Goal: Browse casually: Explore the website without a specific task or goal

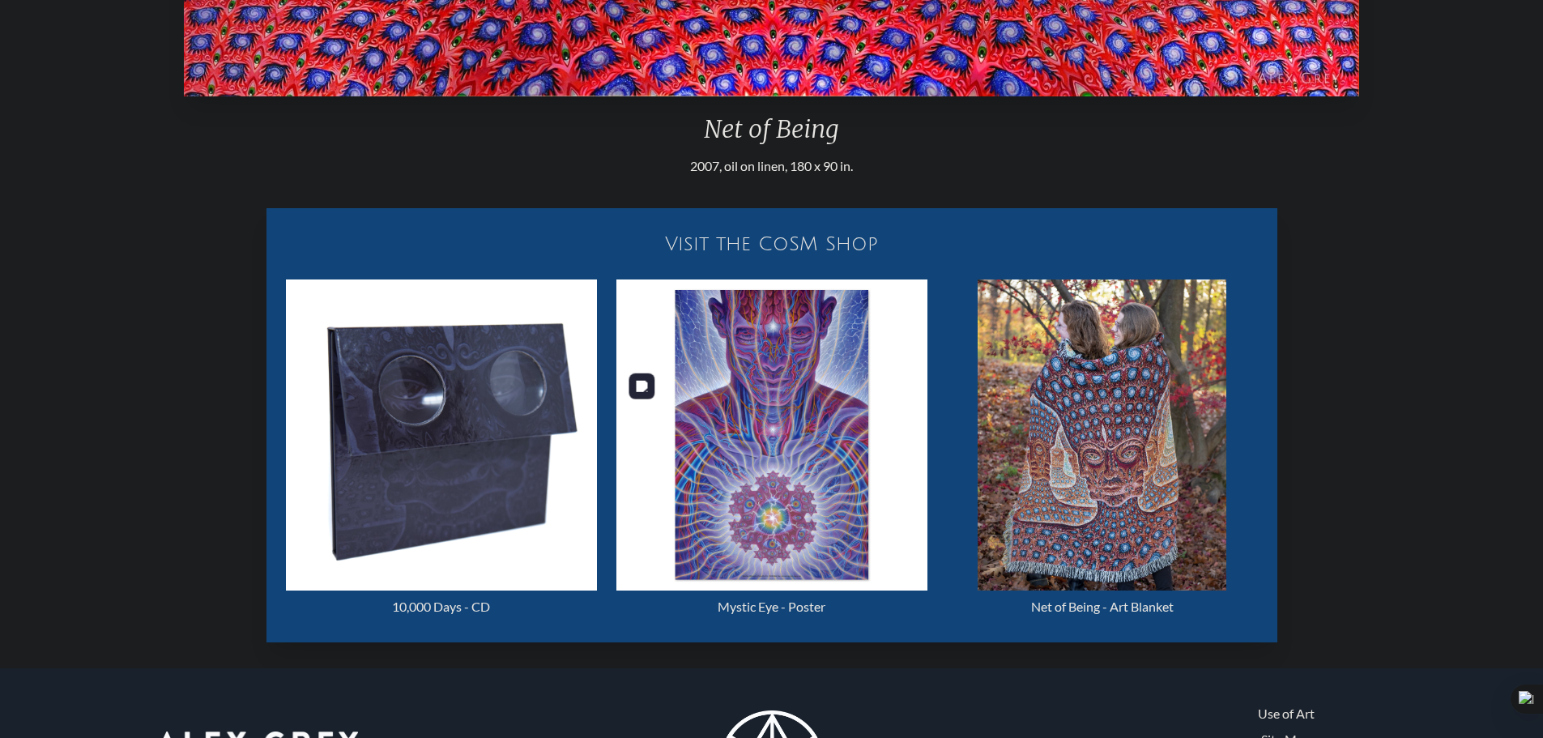
scroll to position [729, 0]
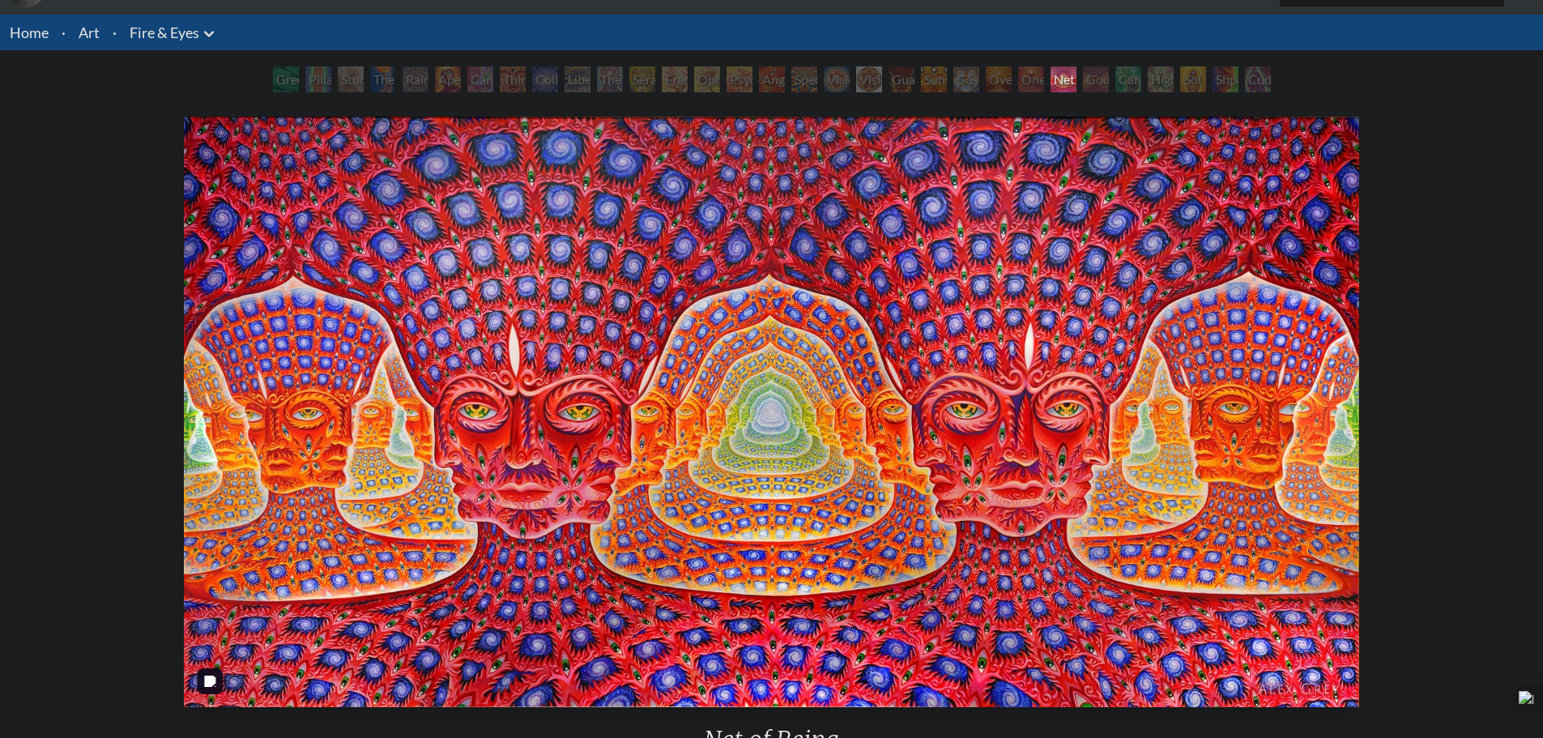
scroll to position [118, 0]
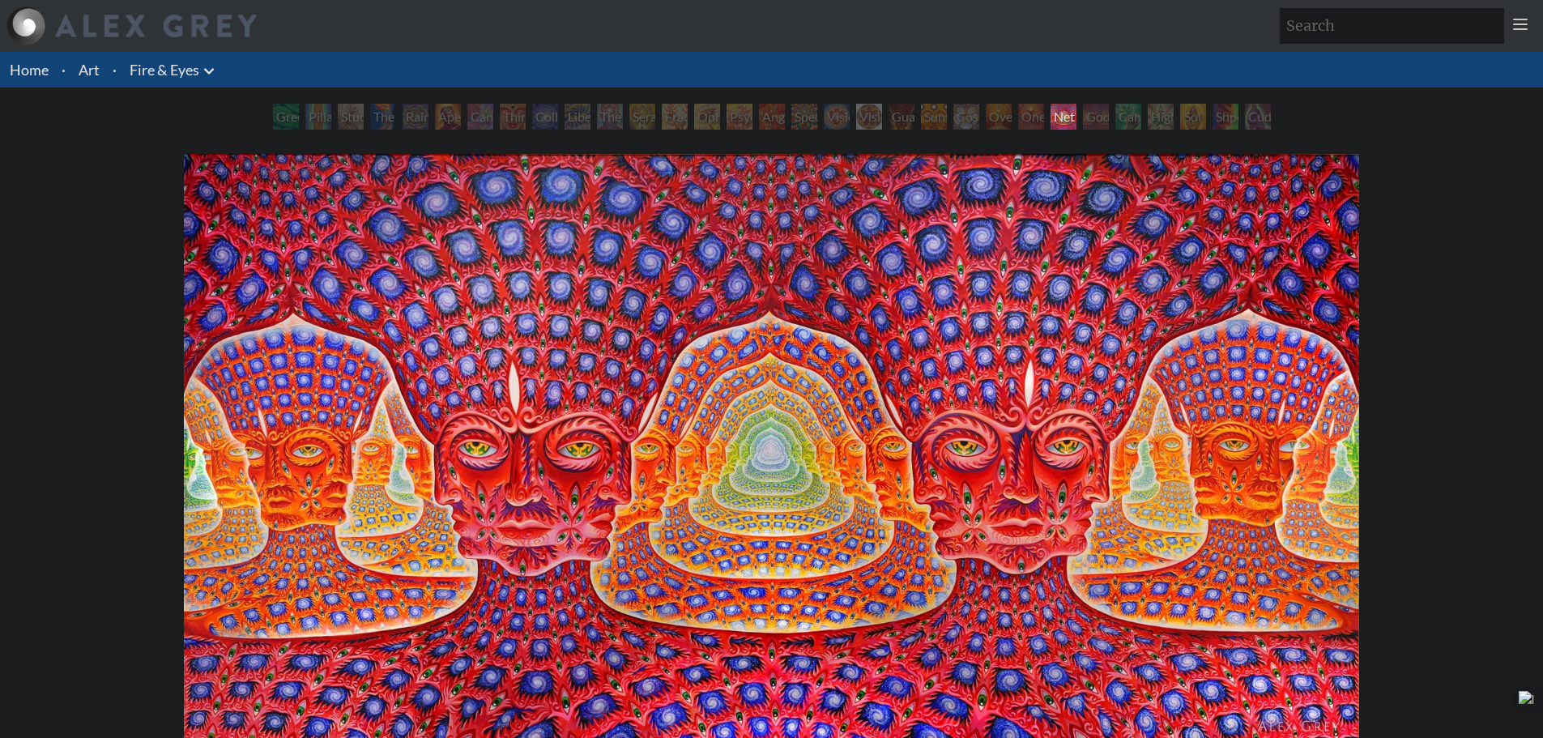
click at [273, 115] on div "Green Hand" at bounding box center [286, 117] width 26 height 26
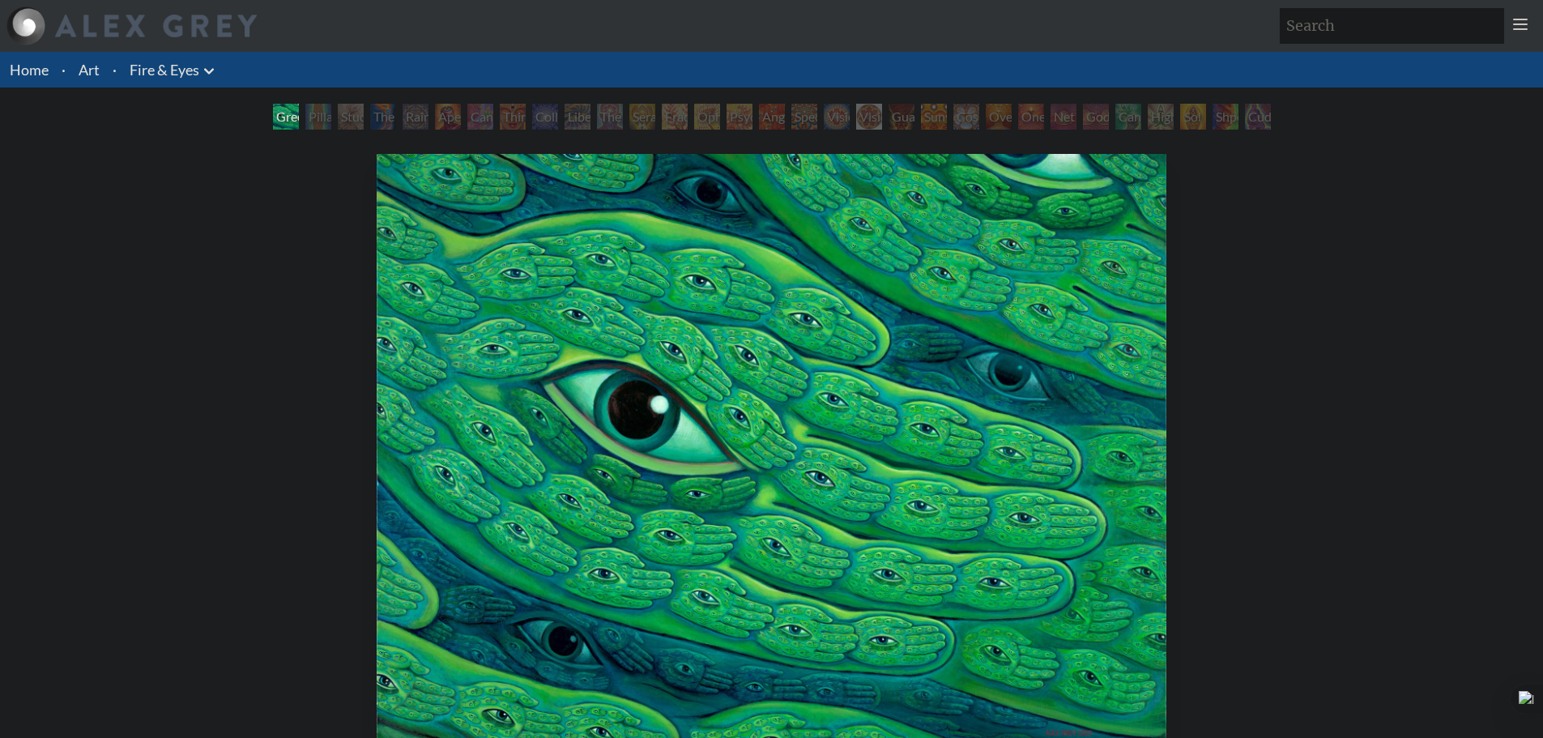
click at [299, 115] on div "Green Hand" at bounding box center [286, 117] width 26 height 26
click at [338, 117] on div "Study for the Great Turn" at bounding box center [351, 117] width 26 height 26
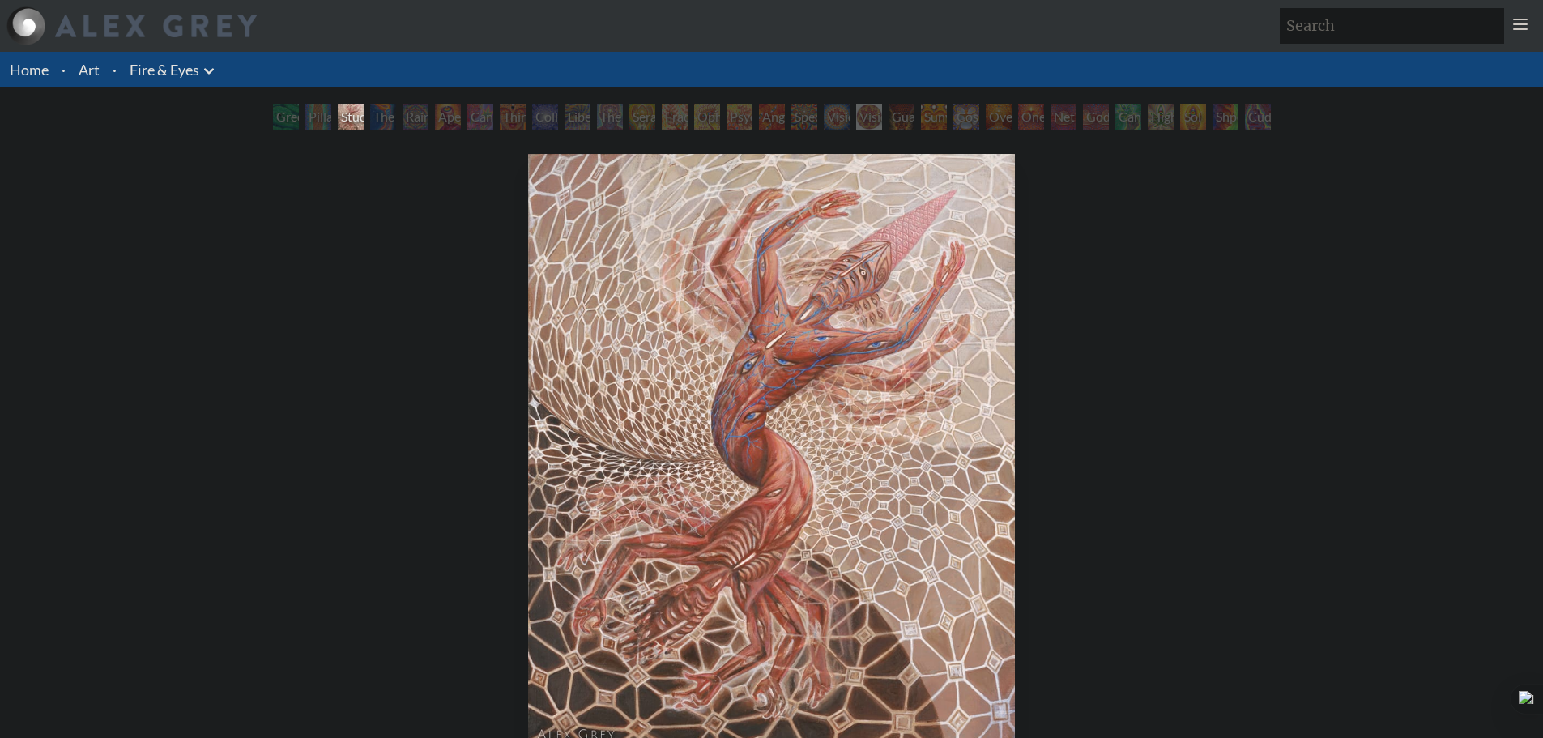
click at [403, 113] on div "Rainbow Eye Ripple" at bounding box center [416, 117] width 26 height 26
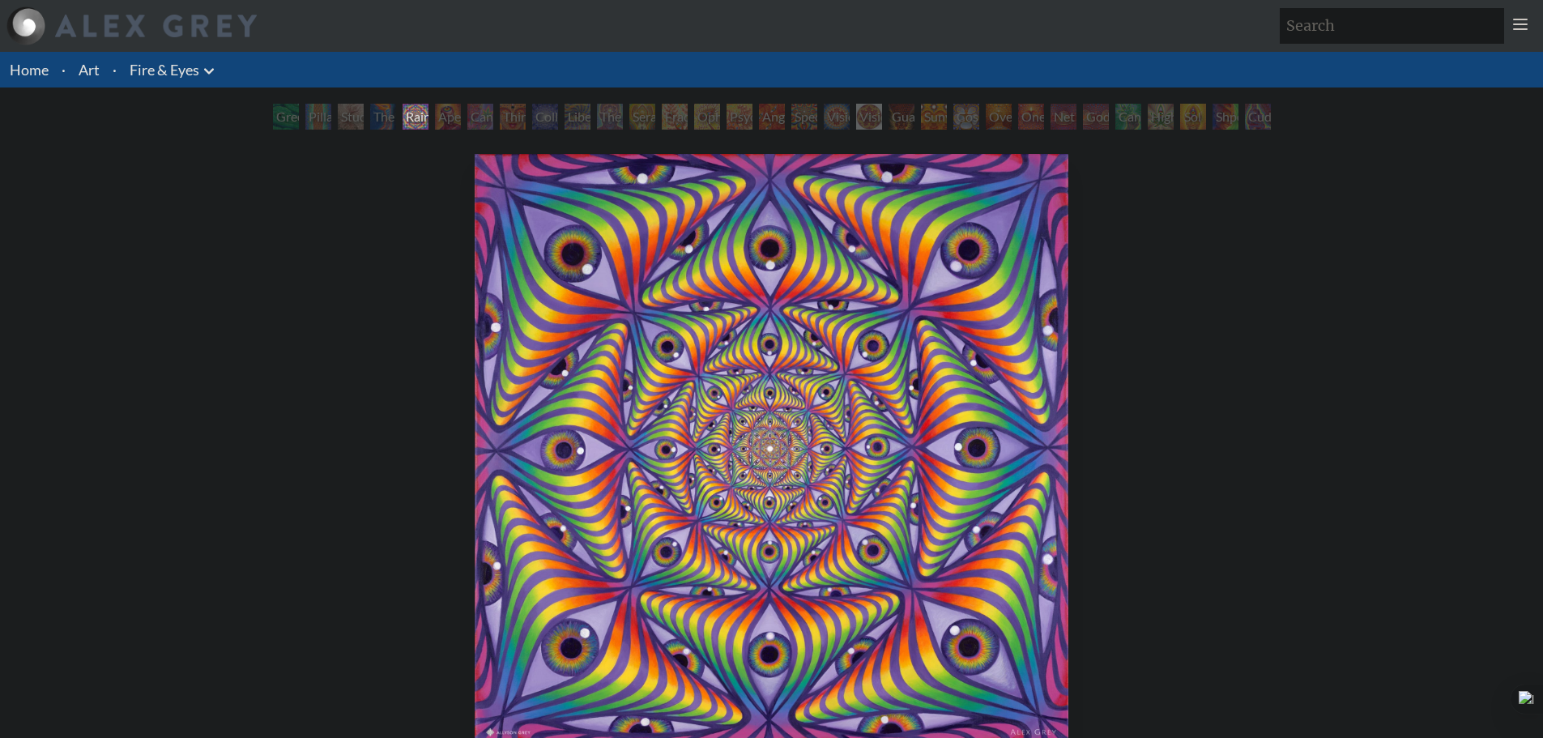
click at [416, 112] on div "Rainbow Eye Ripple" at bounding box center [416, 117] width 26 height 26
click at [486, 118] on div "Cannabis Sutra" at bounding box center [480, 117] width 26 height 26
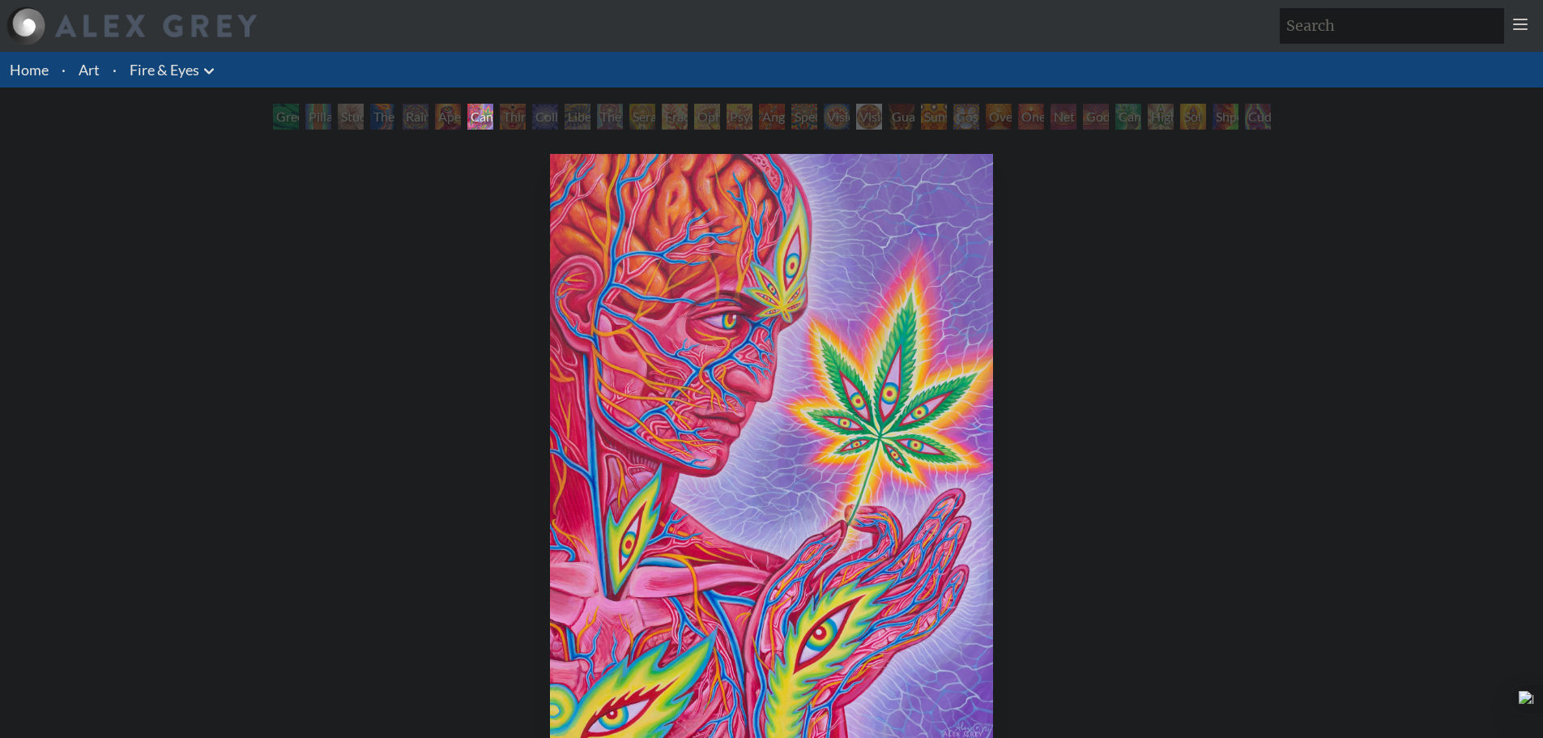
click at [500, 119] on div "Third Eye Tears of Joy" at bounding box center [513, 117] width 26 height 26
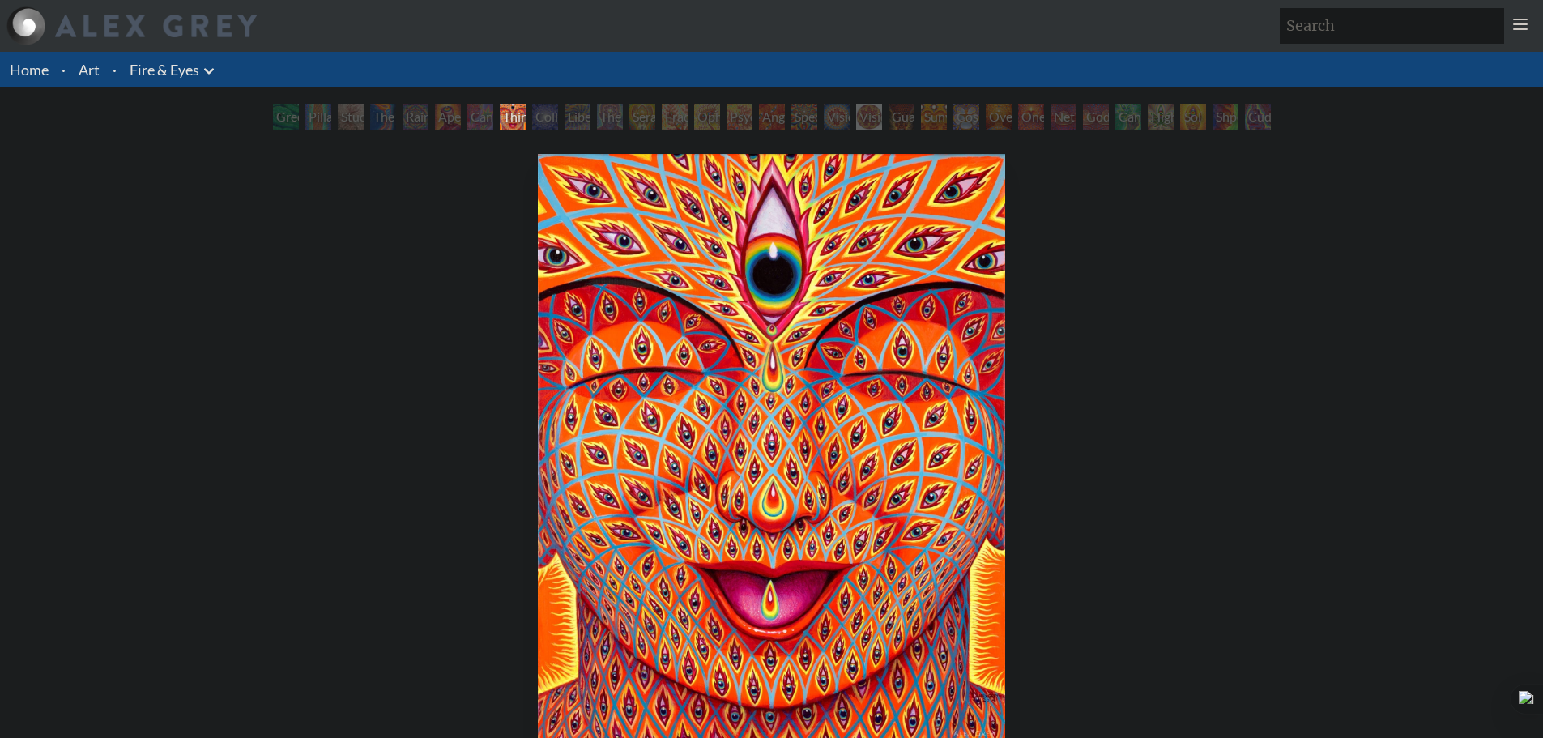
click at [591, 122] on div "Liberation Through Seeing" at bounding box center [578, 117] width 26 height 26
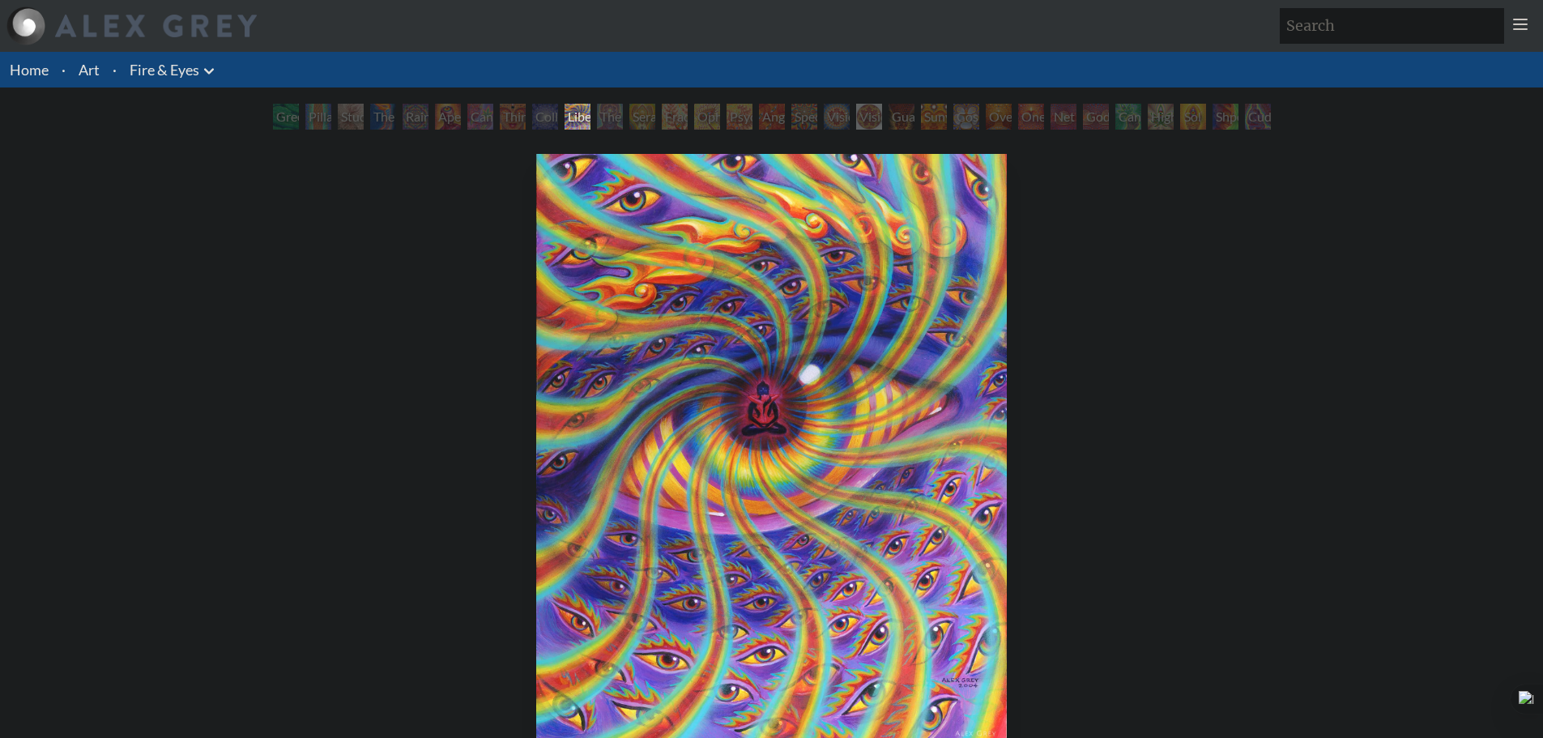
click at [590, 119] on div "Liberation Through Seeing" at bounding box center [578, 117] width 26 height 26
click at [688, 121] on div "Fractal Eyes" at bounding box center [675, 117] width 26 height 26
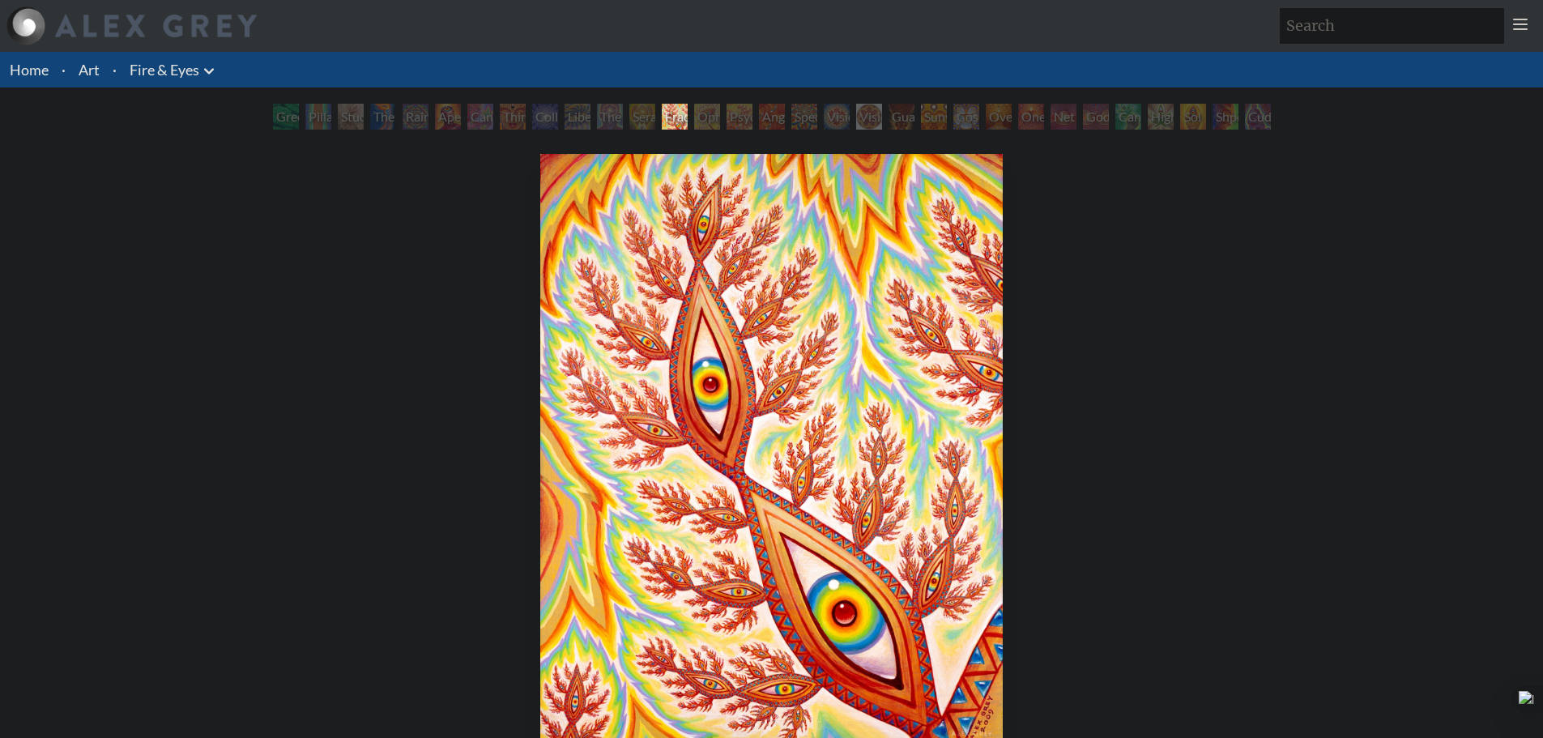
click at [630, 113] on div "Seraphic Transport Docking on the Third Eye" at bounding box center [643, 117] width 26 height 26
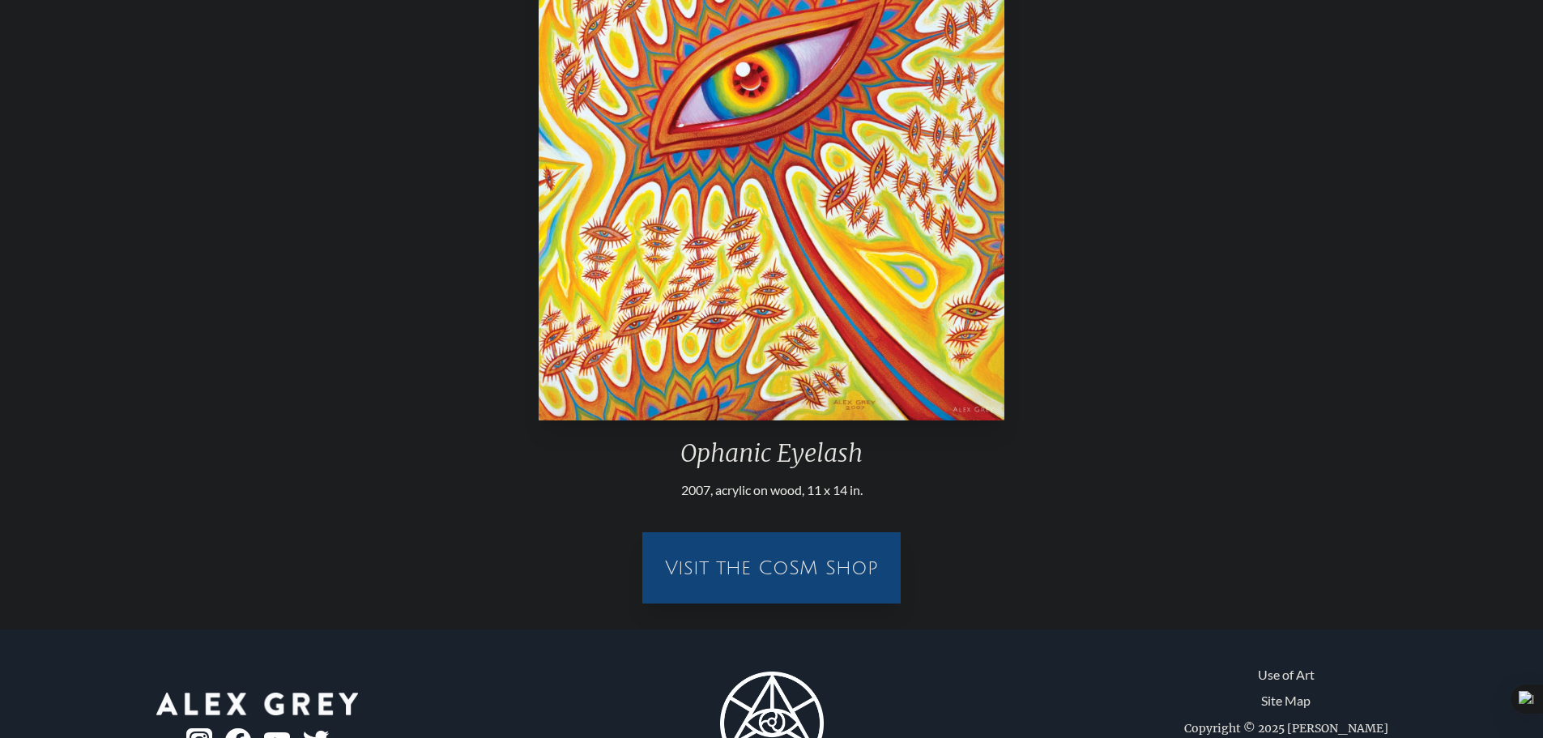
scroll to position [81, 0]
